Goal: Transaction & Acquisition: Purchase product/service

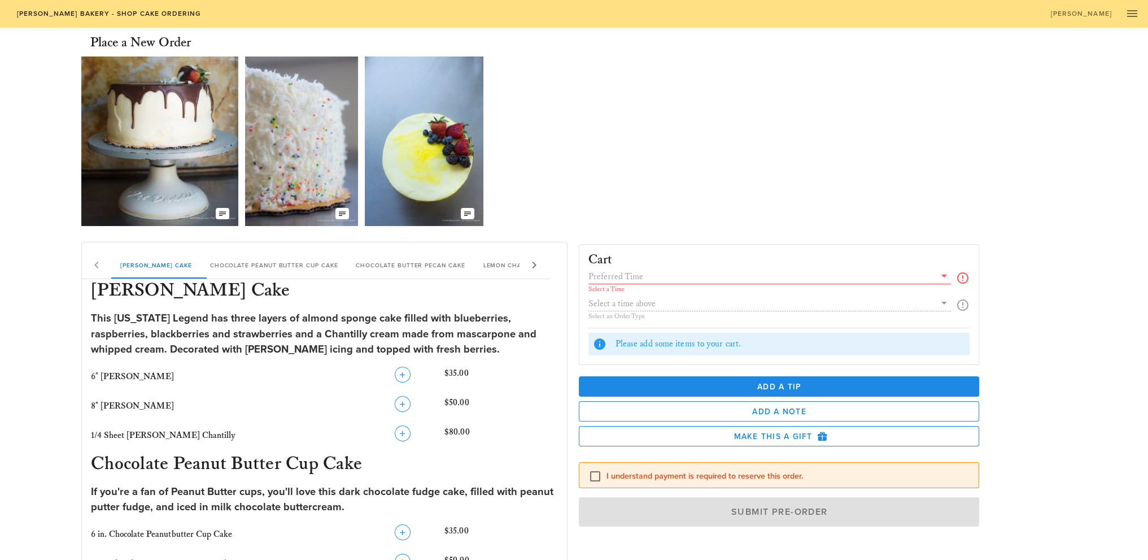
click at [954, 270] on div "Select a Time" at bounding box center [780, 281] width 382 height 25
click at [945, 276] on icon at bounding box center [945, 276] width 14 height 14
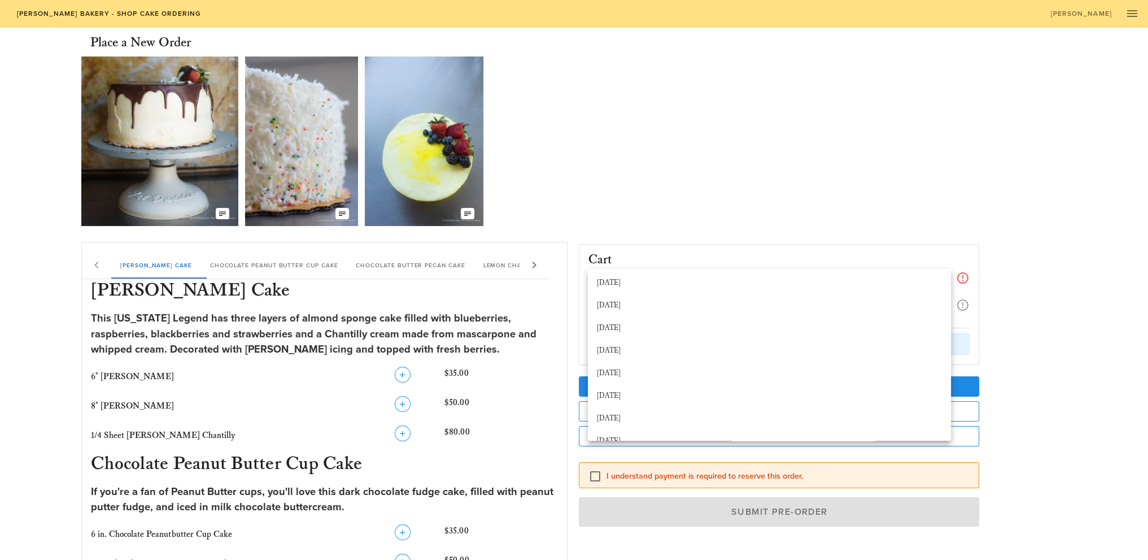
scroll to position [169, 0]
click at [622, 386] on div "[DATE]" at bounding box center [769, 386] width 345 height 9
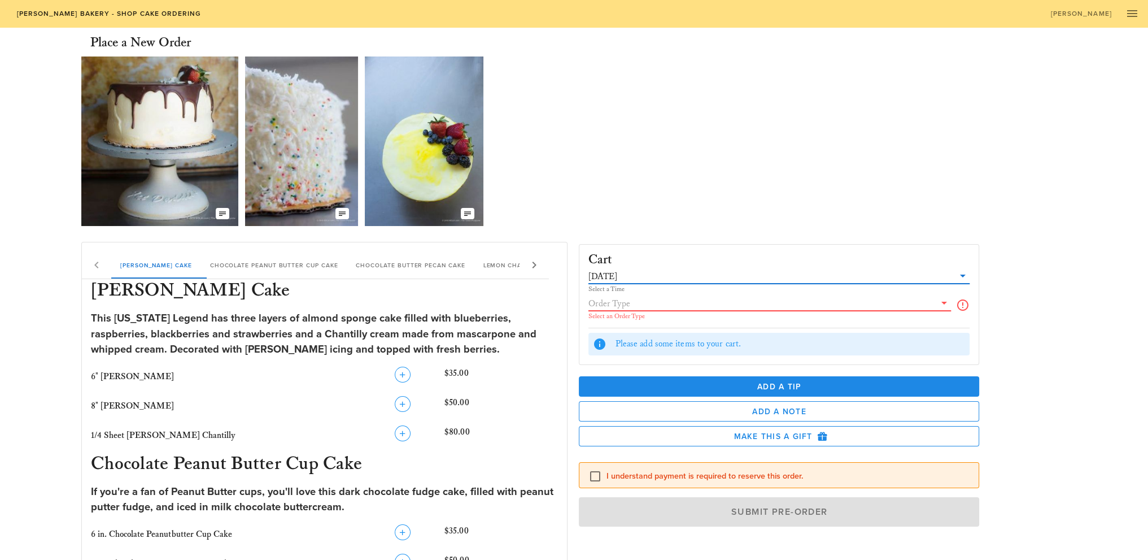
click at [678, 303] on input "text" at bounding box center [762, 303] width 347 height 15
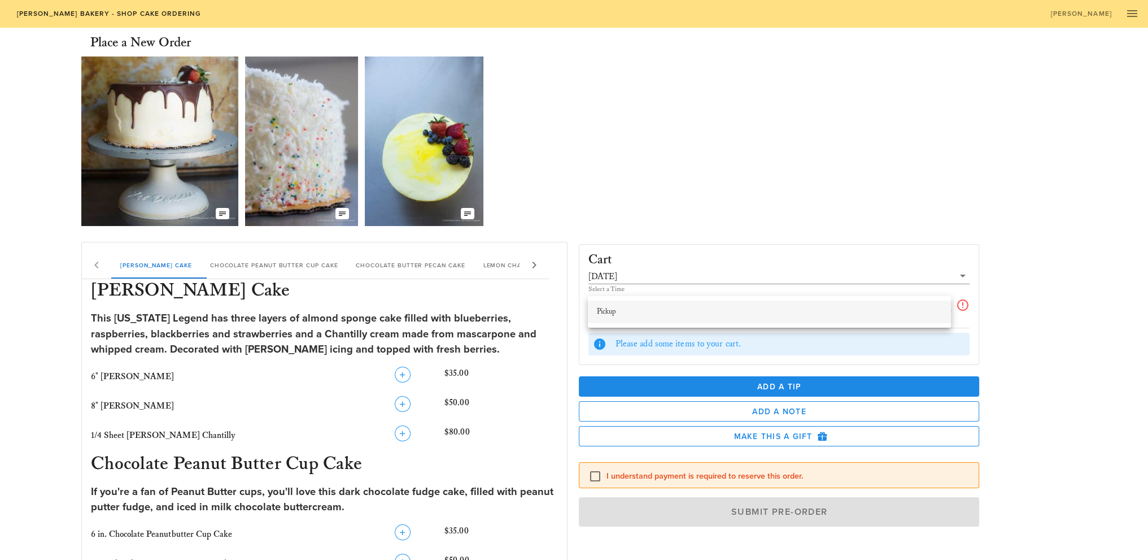
click at [606, 311] on div "Pickup" at bounding box center [769, 311] width 345 height 9
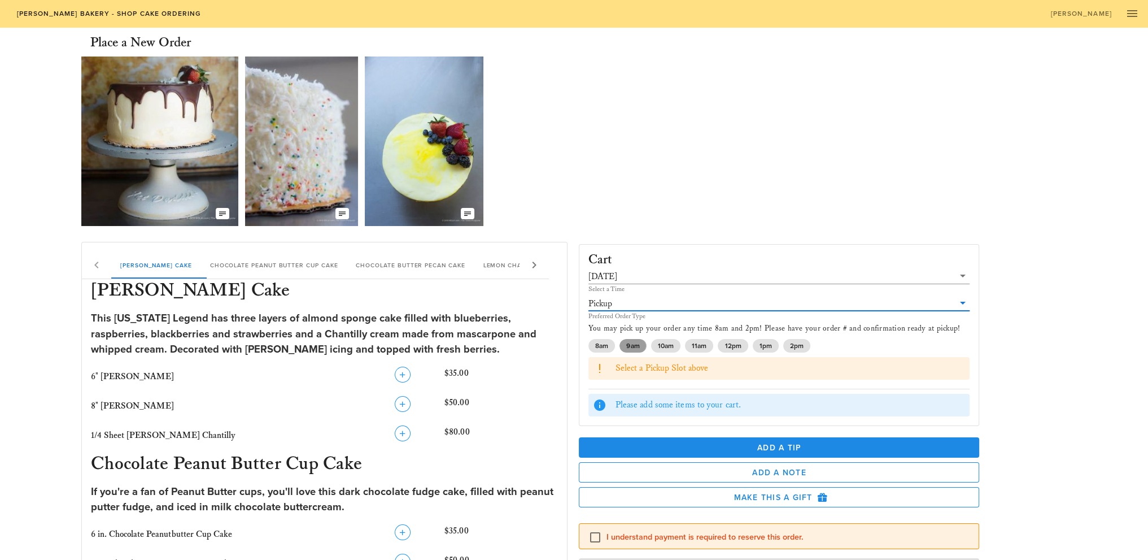
click at [634, 347] on span "9am" at bounding box center [632, 346] width 13 height 14
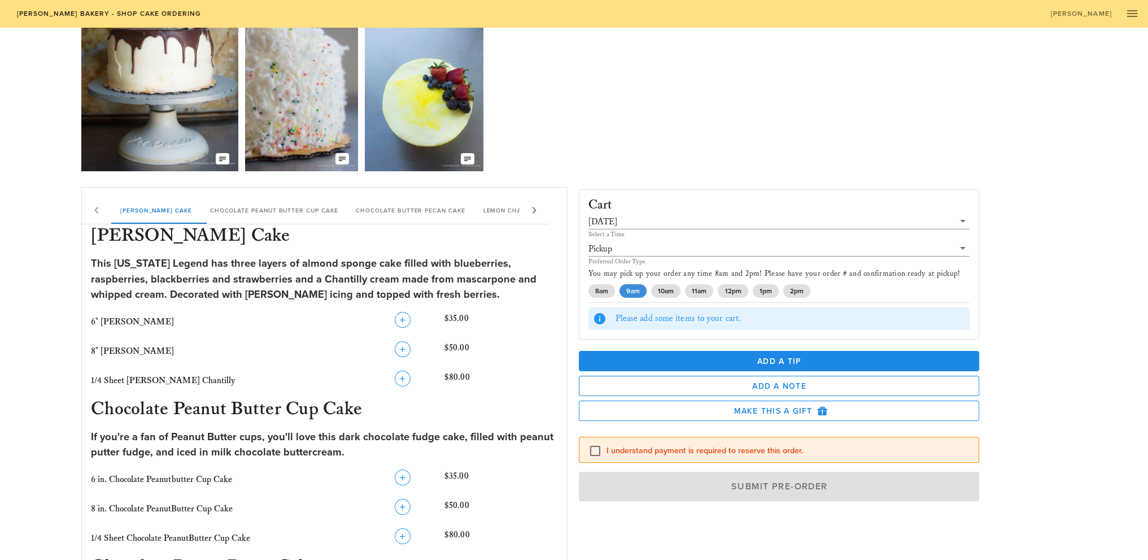
scroll to position [56, 0]
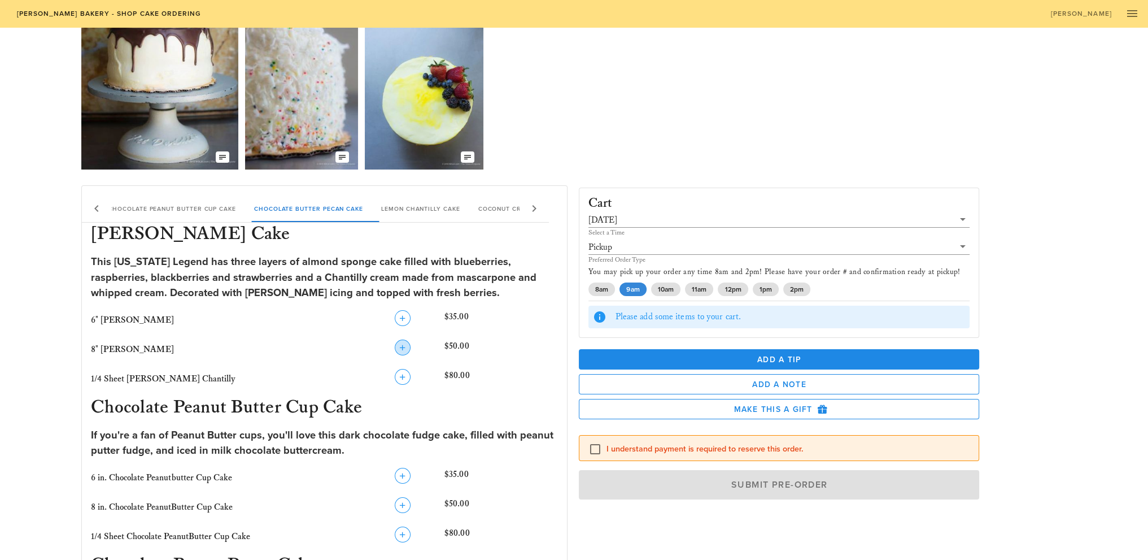
click at [403, 349] on icon "button" at bounding box center [403, 348] width 14 height 14
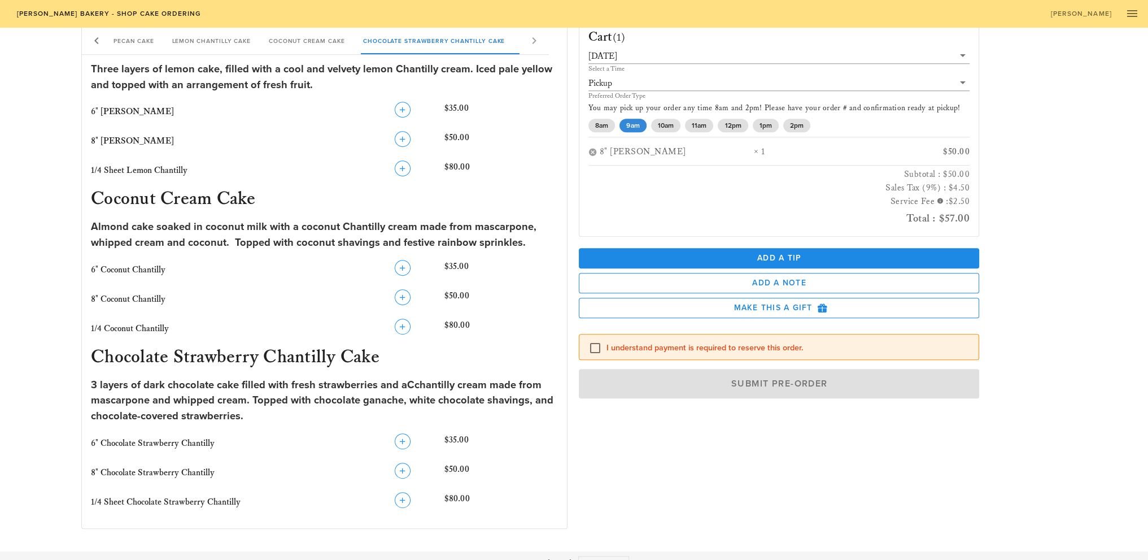
scroll to position [734, 0]
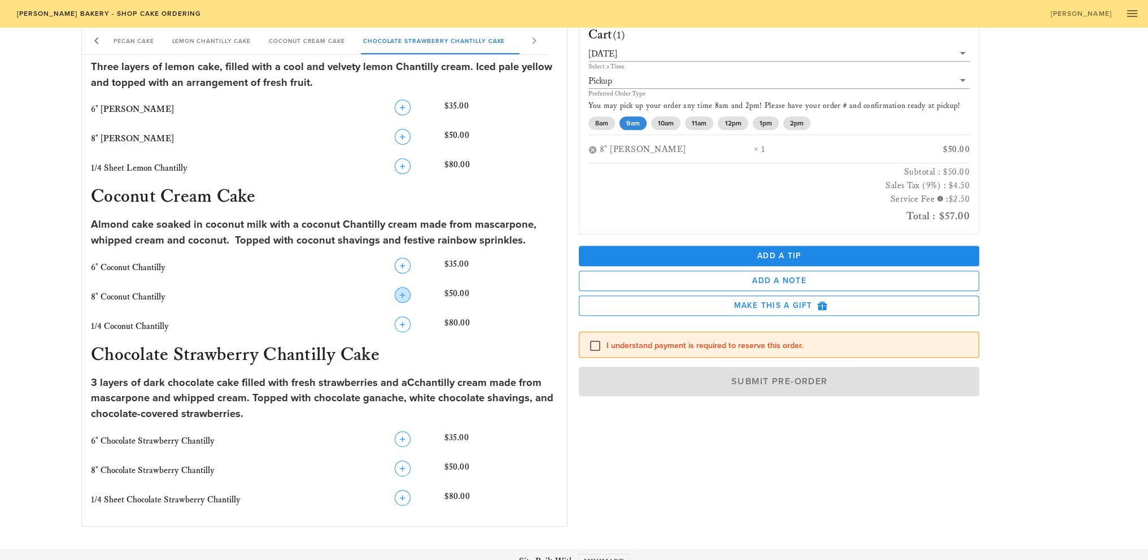
click at [401, 295] on icon "button" at bounding box center [403, 295] width 14 height 14
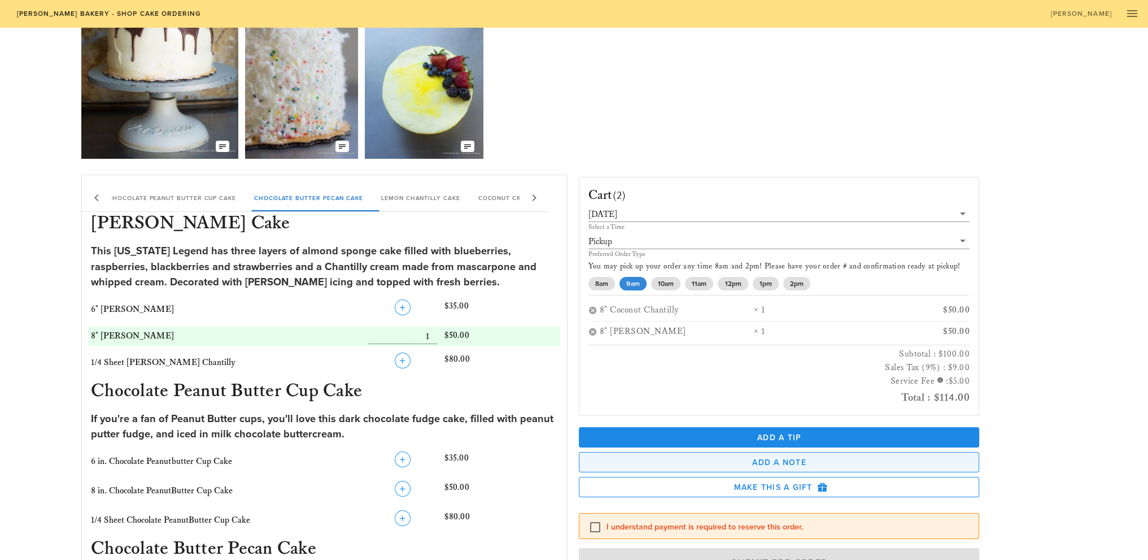
scroll to position [113, 0]
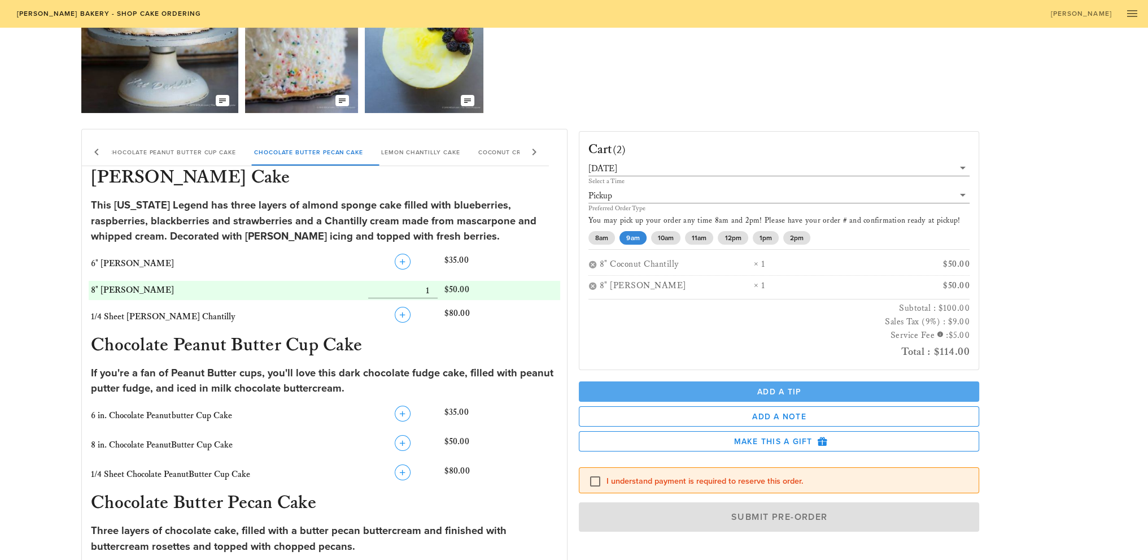
click at [797, 390] on span "Add a Tip" at bounding box center [779, 392] width 383 height 10
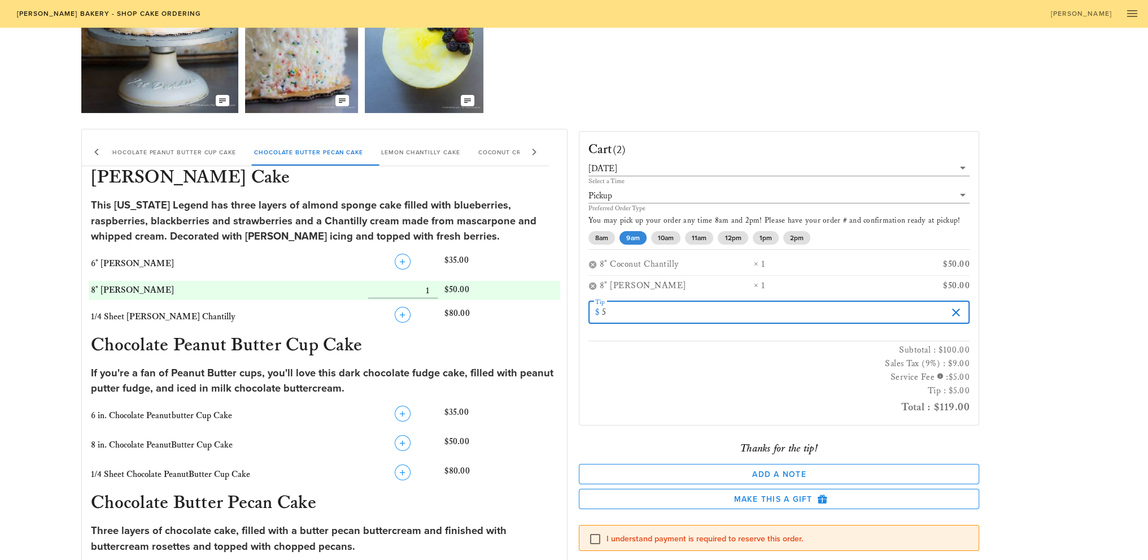
drag, startPoint x: 767, startPoint y: 310, endPoint x: 593, endPoint y: 315, distance: 173.5
click at [593, 315] on div "​ Tip $ 5" at bounding box center [780, 312] width 382 height 23
type input "20"
click at [1044, 393] on div "Cart (2) [DATE] Select a Time Pickup Preferred Order Type You may pick up your …" at bounding box center [821, 385] width 498 height 526
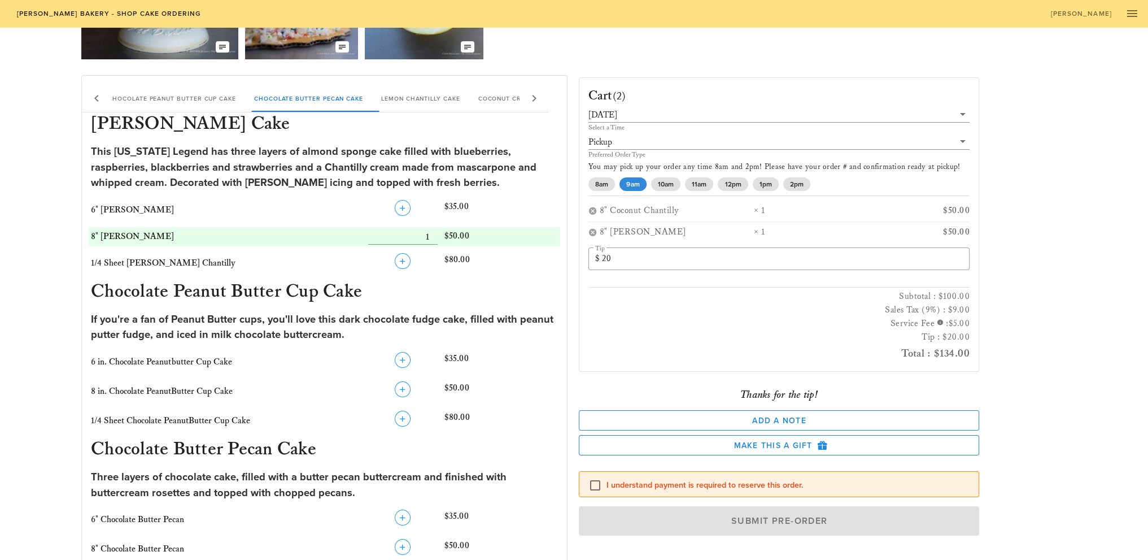
scroll to position [169, 0]
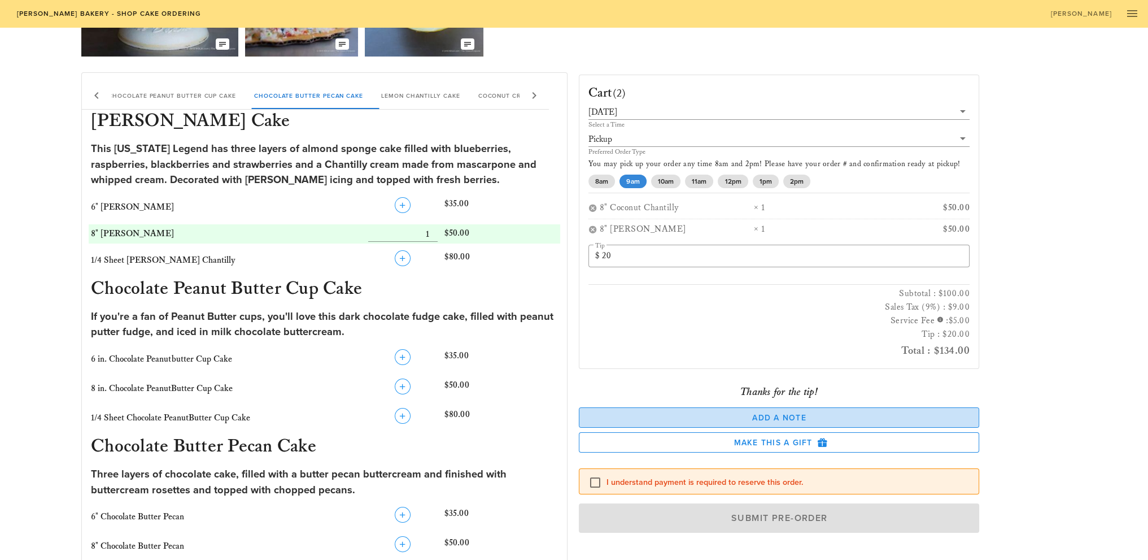
click at [777, 418] on span "Add a Note" at bounding box center [780, 418] width 382 height 10
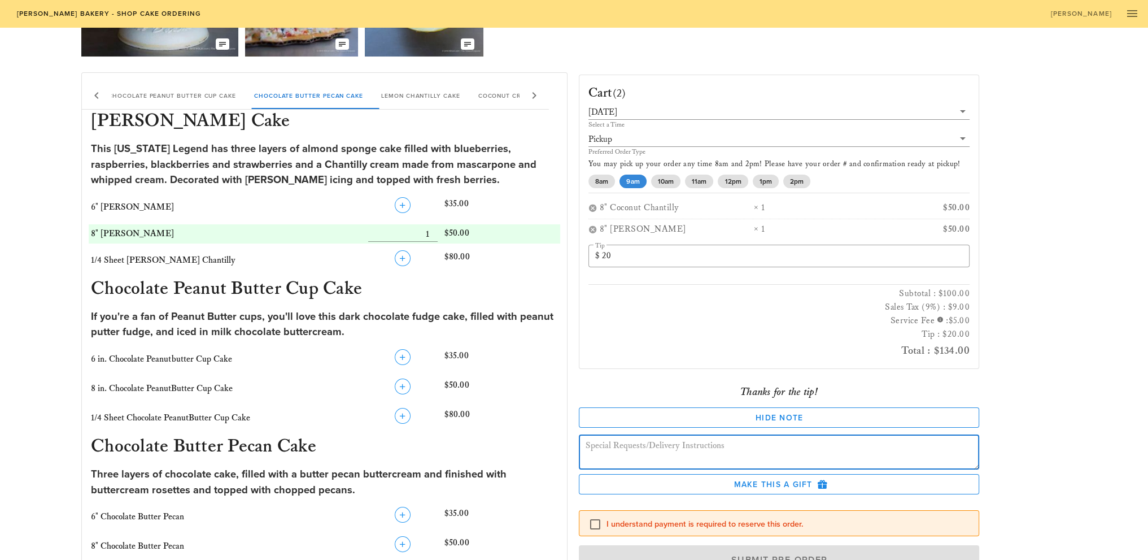
click at [739, 447] on textarea at bounding box center [783, 454] width 394 height 32
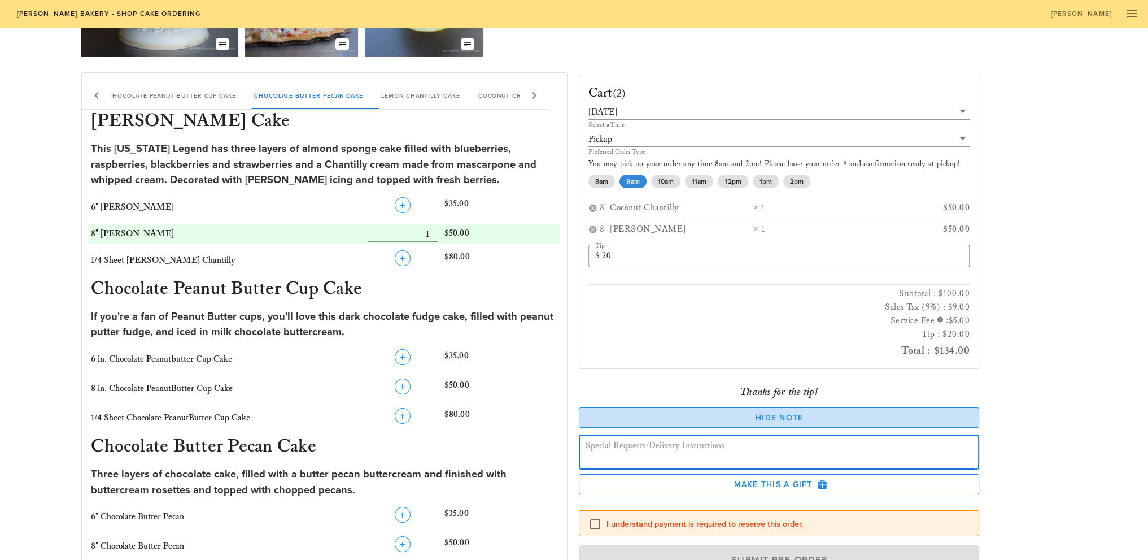
click at [825, 411] on button "Hide Note" at bounding box center [779, 417] width 401 height 20
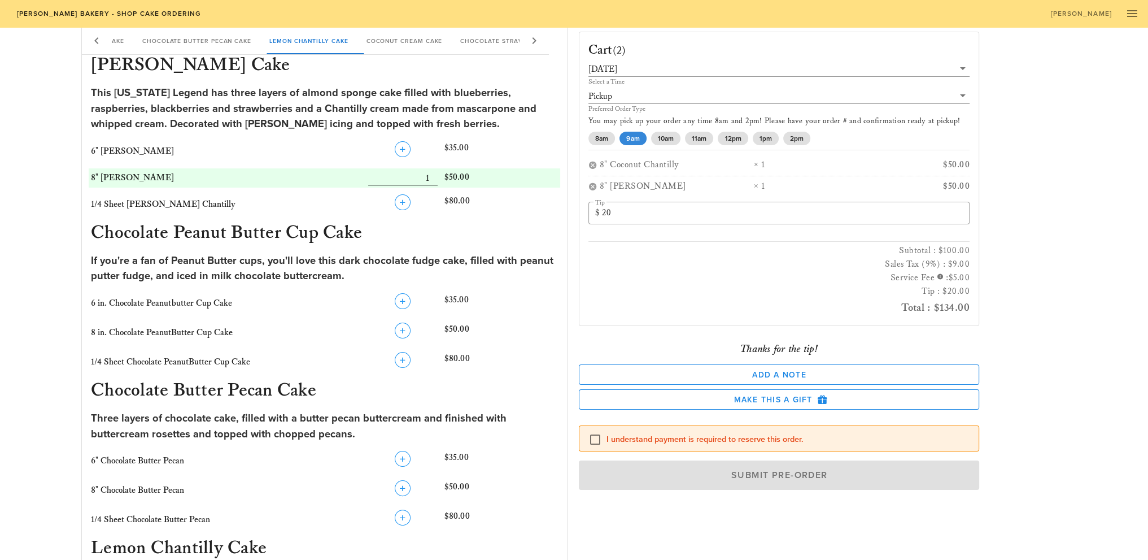
scroll to position [226, 0]
click at [714, 443] on label "I understand payment is required to reserve this order." at bounding box center [789, 439] width 364 height 11
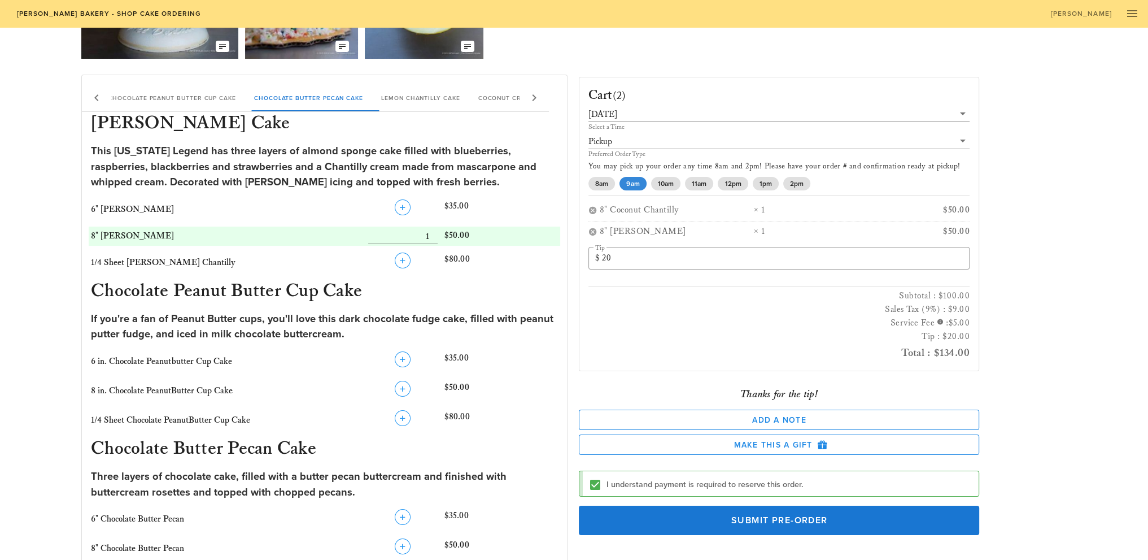
scroll to position [169, 0]
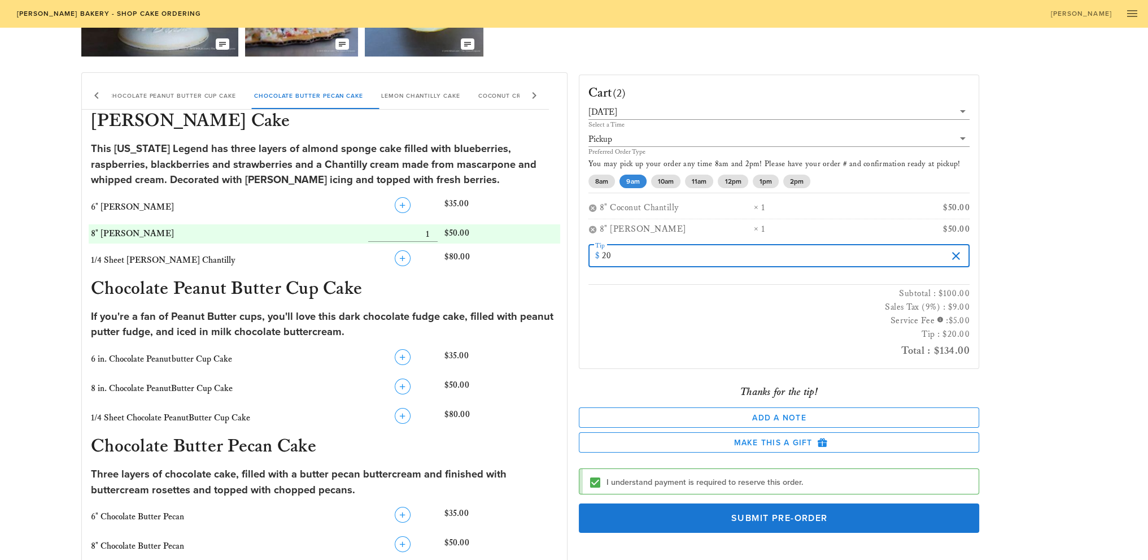
drag, startPoint x: 633, startPoint y: 253, endPoint x: 564, endPoint y: 256, distance: 69.0
click at [1069, 382] on div "Cart (2) [DATE] Select a Time Pickup Preferred Order Type You may pick up your …" at bounding box center [821, 329] width 498 height 526
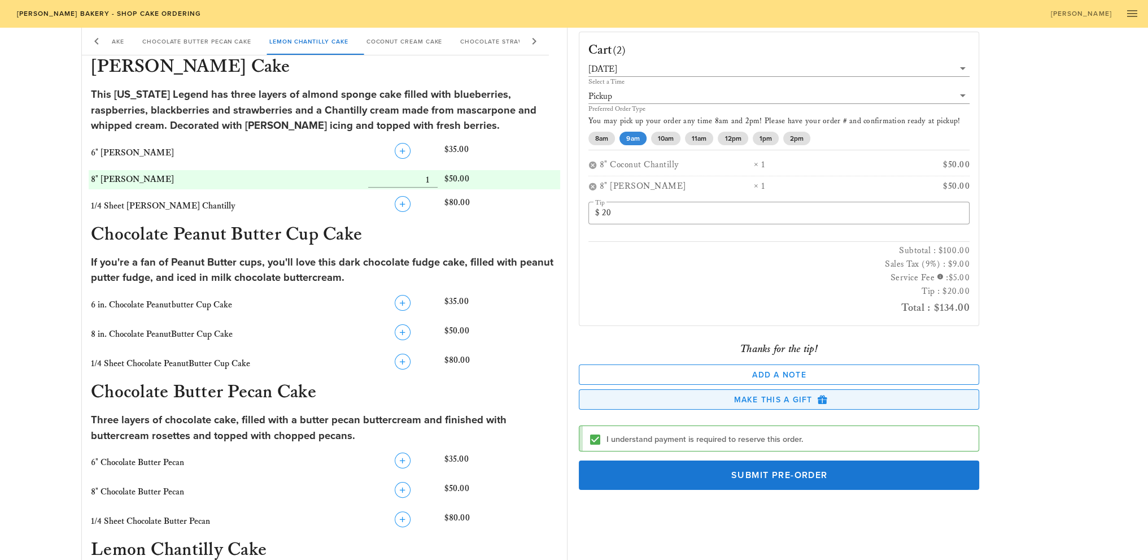
scroll to position [226, 0]
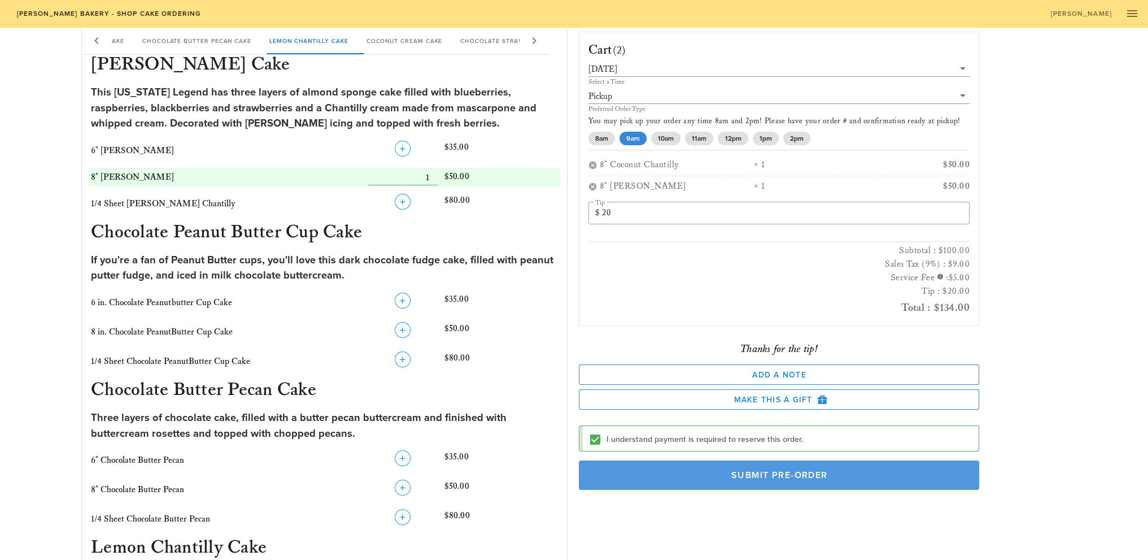
click at [770, 476] on span "Submit Pre-Order" at bounding box center [779, 474] width 375 height 11
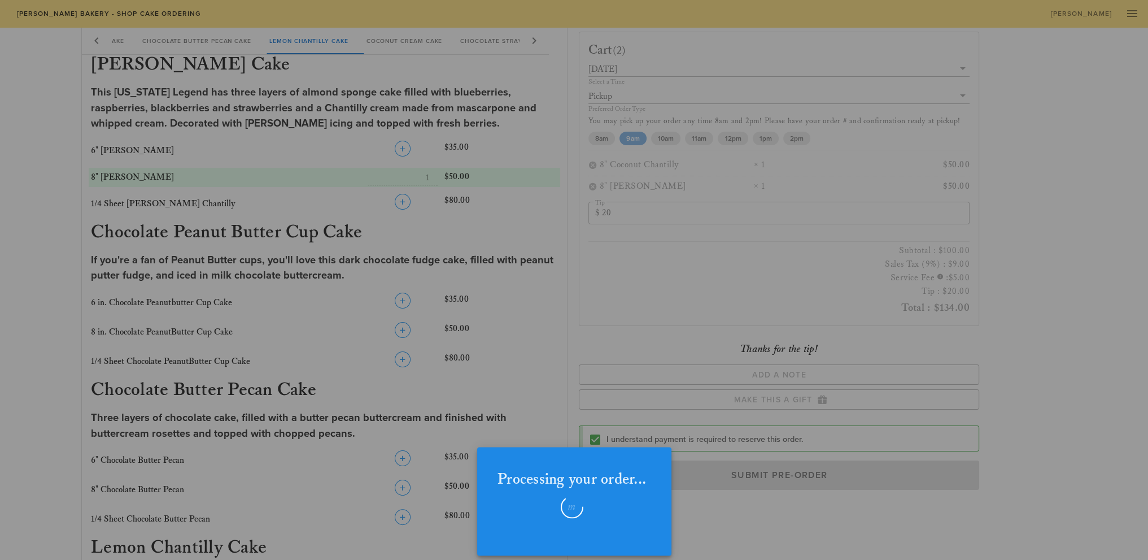
checkbox input "false"
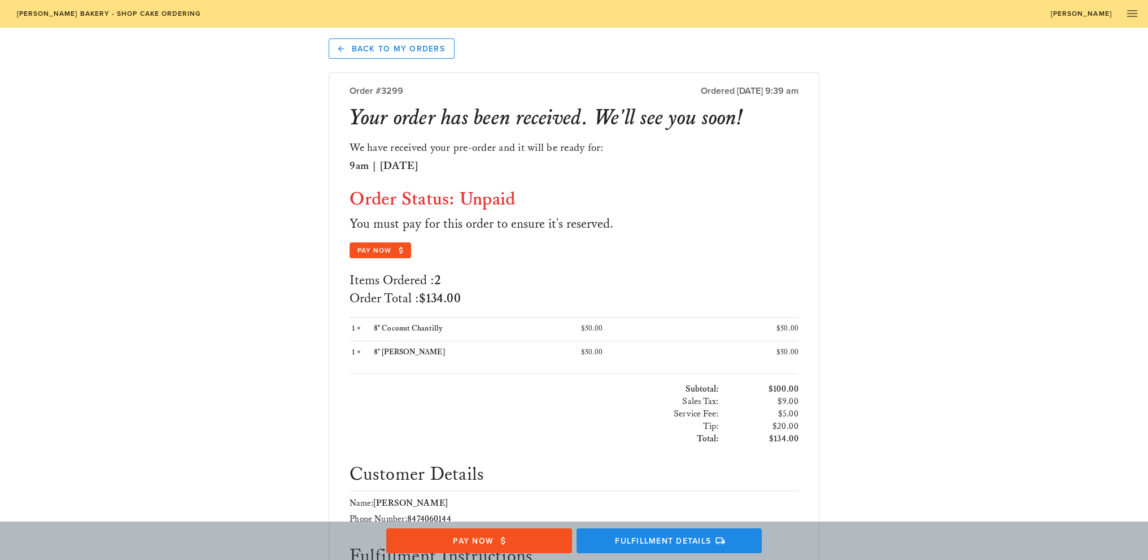
scroll to position [56, 0]
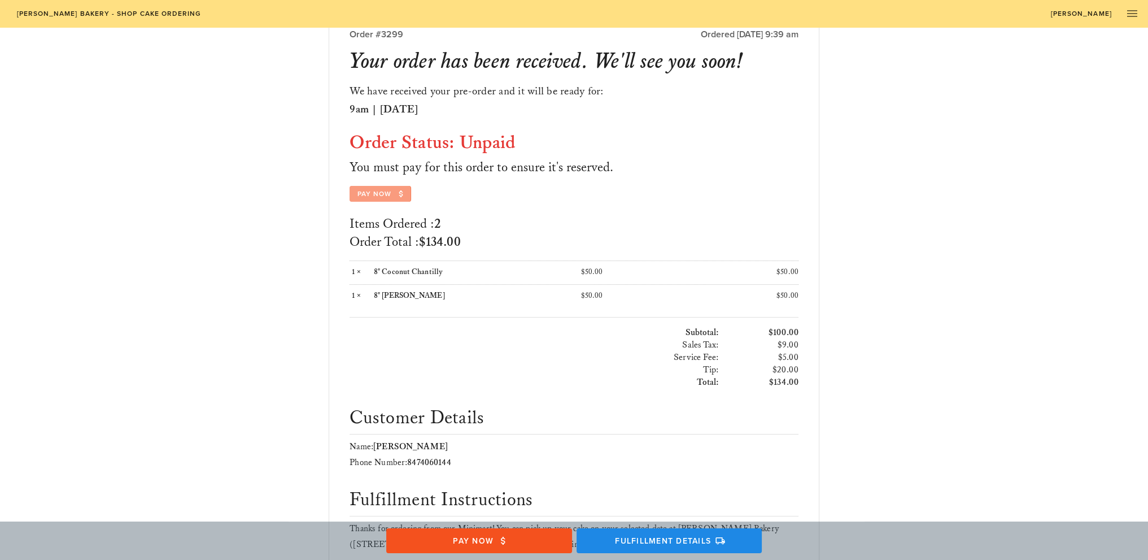
click at [389, 189] on span "Pay Now" at bounding box center [380, 194] width 47 height 10
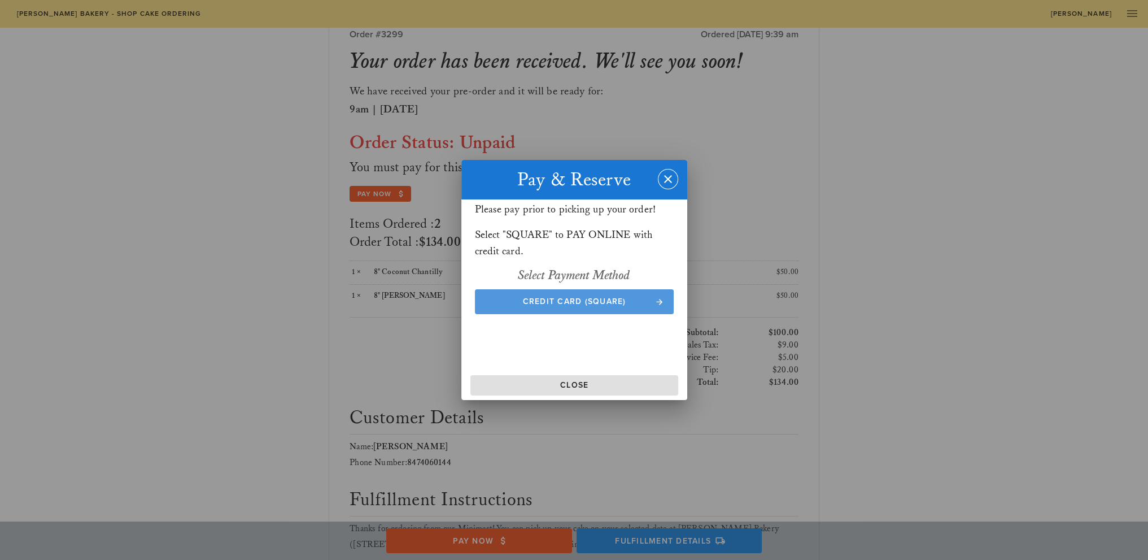
click at [634, 304] on span "Credit Card (Square)" at bounding box center [574, 302] width 177 height 10
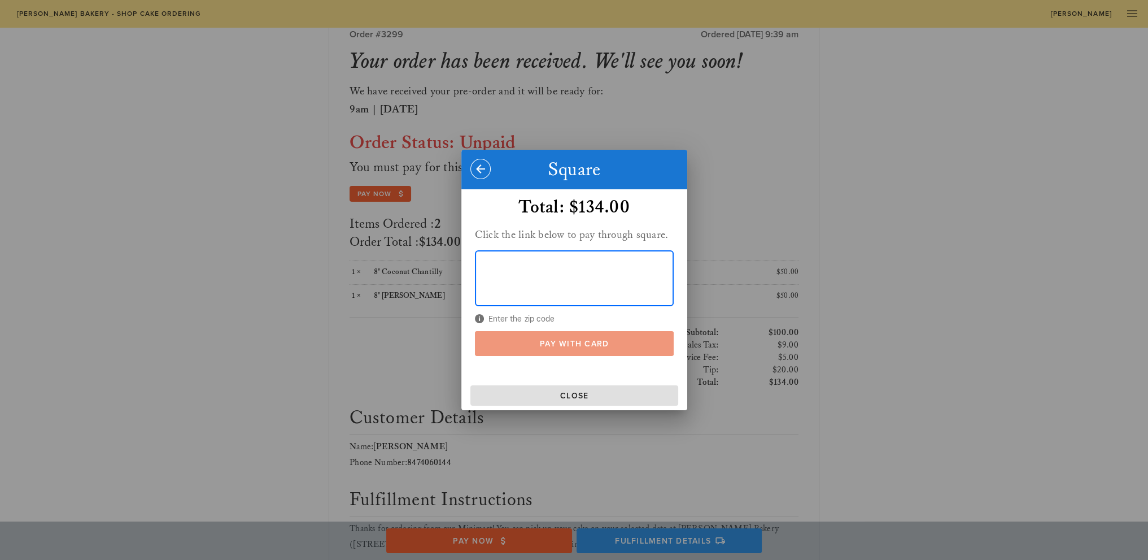
click at [565, 343] on span "Pay With Card" at bounding box center [574, 344] width 177 height 10
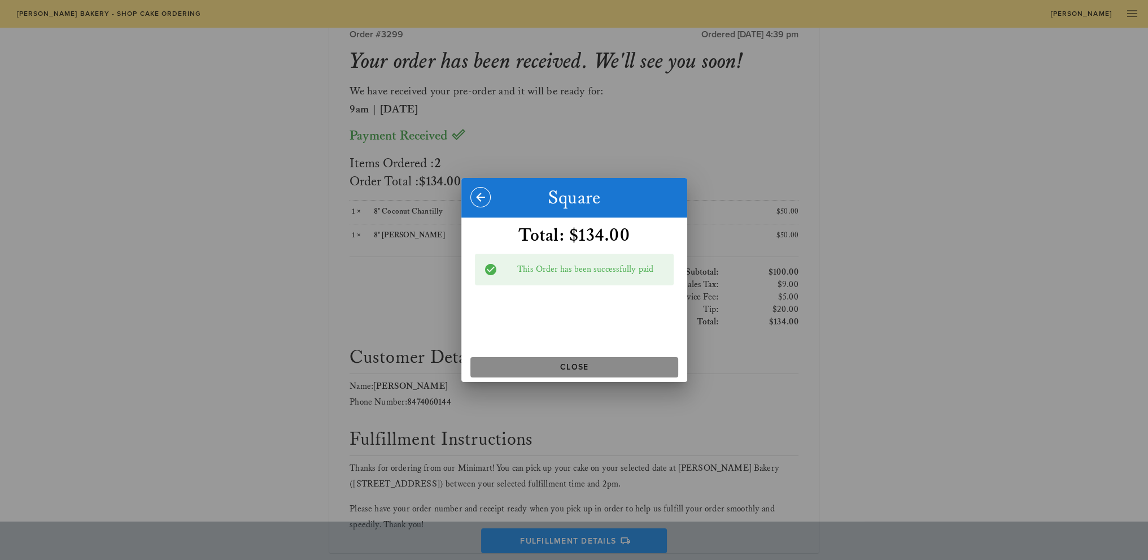
click at [617, 366] on span "Close" at bounding box center [574, 367] width 199 height 10
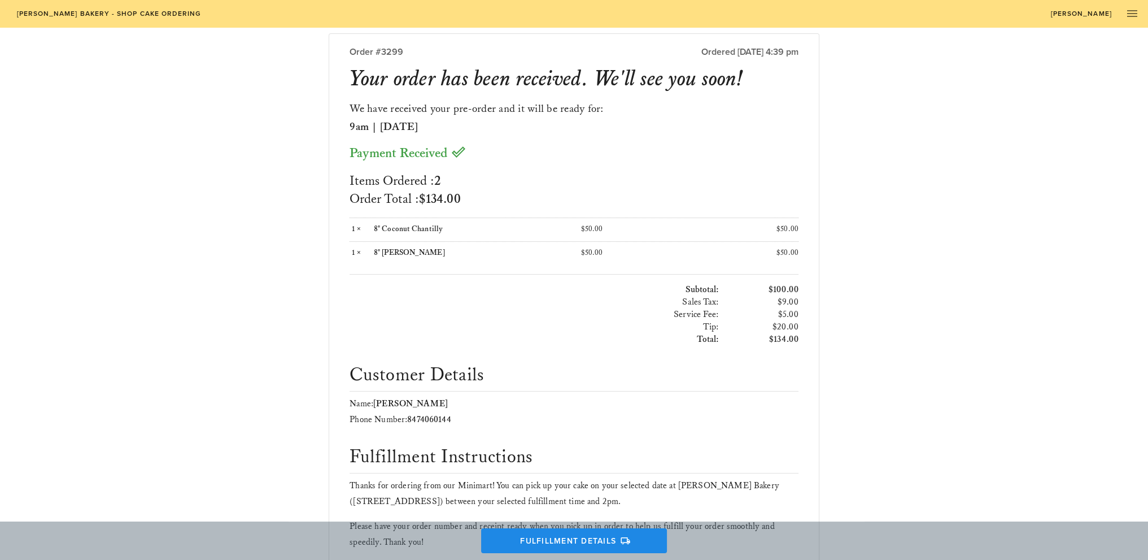
scroll to position [0, 0]
